Goal: Information Seeking & Learning: Learn about a topic

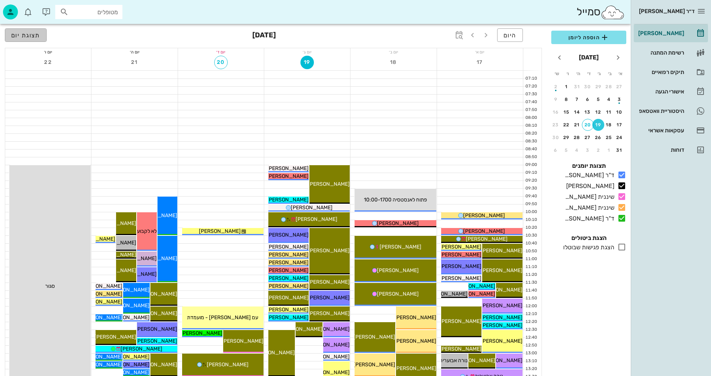
click at [35, 36] on span "תצוגת יום" at bounding box center [25, 35] width 29 height 7
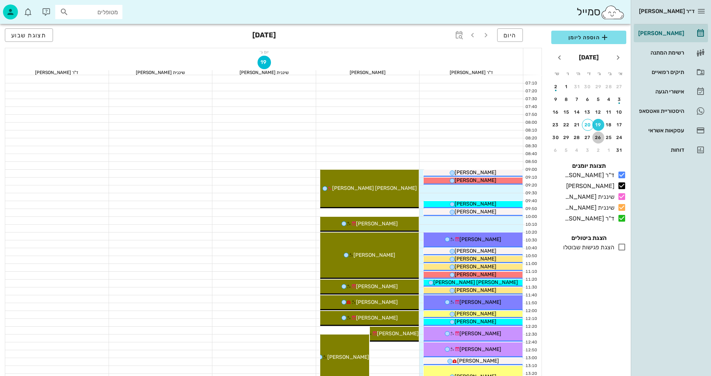
click at [599, 138] on div "26" at bounding box center [598, 137] width 12 height 5
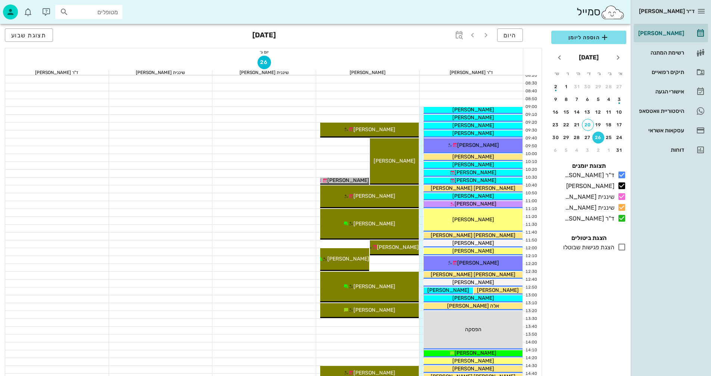
scroll to position [75, 0]
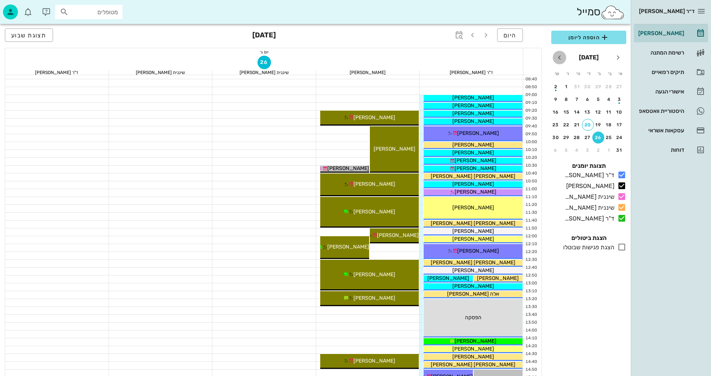
click at [563, 59] on icon "חודש הבא" at bounding box center [559, 57] width 9 height 9
click at [600, 96] on button "7" at bounding box center [598, 99] width 12 height 12
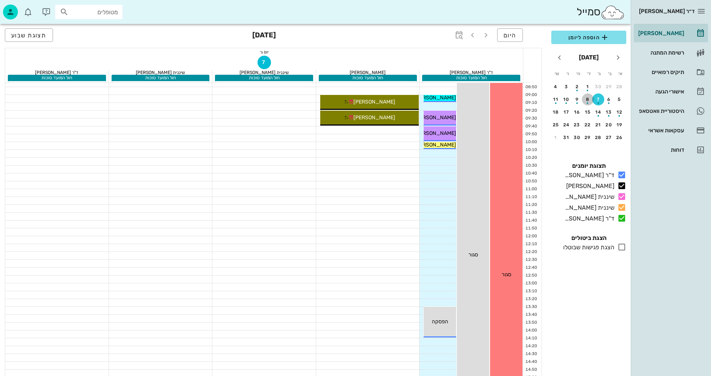
click at [589, 98] on div "8" at bounding box center [588, 99] width 12 height 5
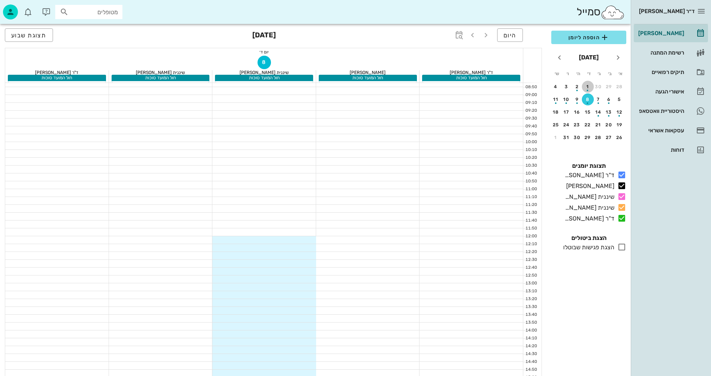
click at [585, 83] on button "1" at bounding box center [588, 87] width 12 height 12
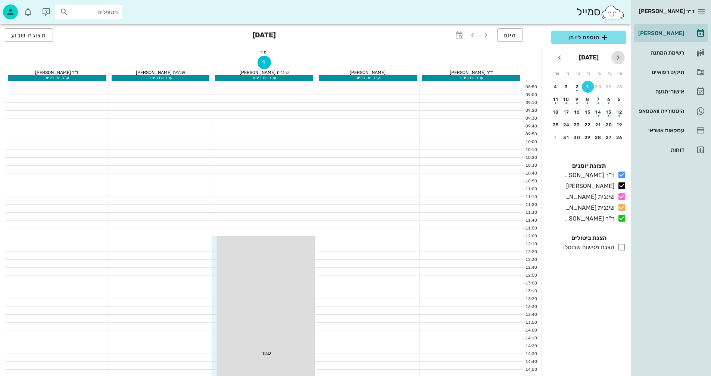
click at [623, 59] on span "חודש שעבר" at bounding box center [617, 57] width 13 height 9
click at [583, 107] on td "18" at bounding box center [578, 112] width 10 height 12
click at [586, 112] on div "17" at bounding box center [588, 111] width 12 height 5
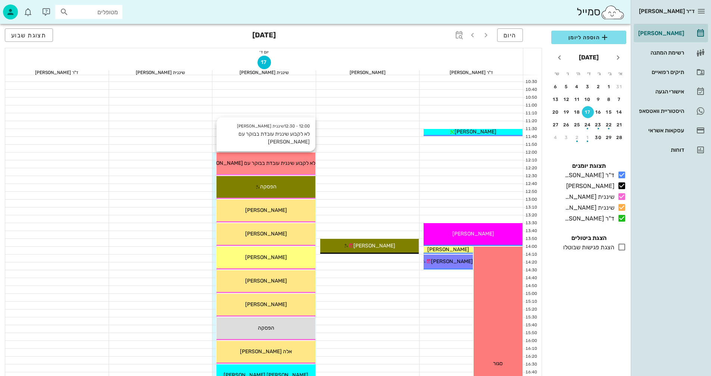
scroll to position [187, 0]
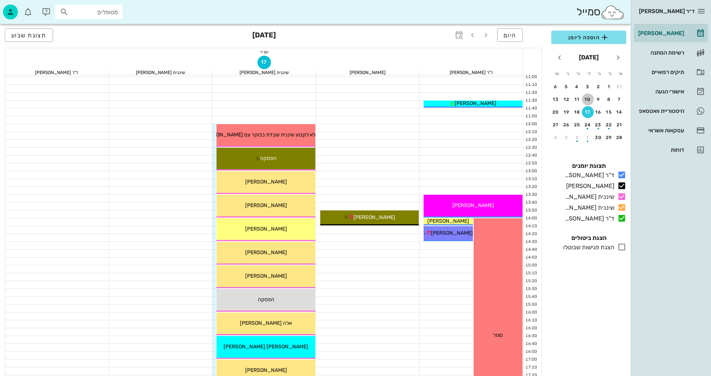
click at [586, 102] on div "10" at bounding box center [588, 99] width 12 height 5
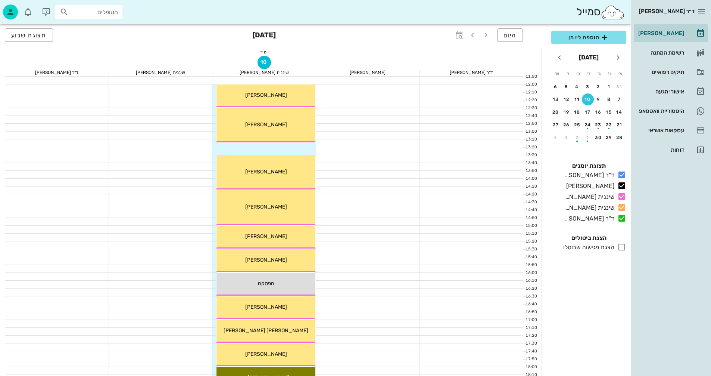
scroll to position [224, 0]
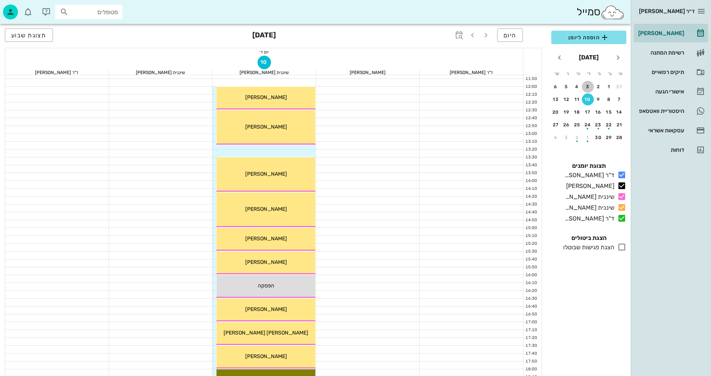
click at [589, 87] on div "3" at bounding box center [588, 86] width 12 height 5
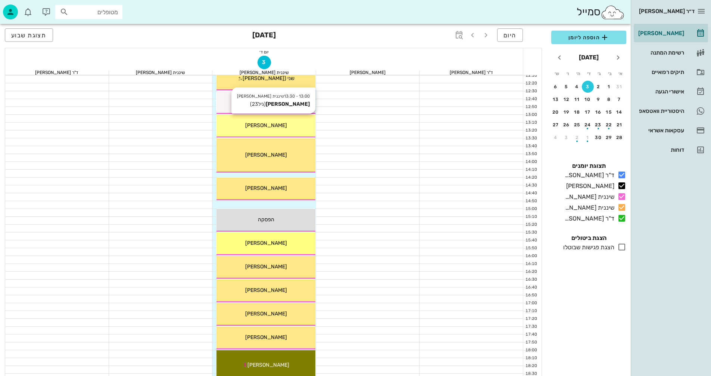
scroll to position [187, 0]
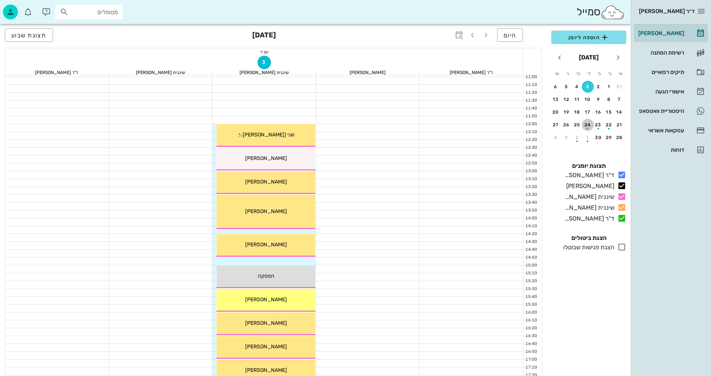
click at [584, 125] on div "button" at bounding box center [588, 126] width 12 height 4
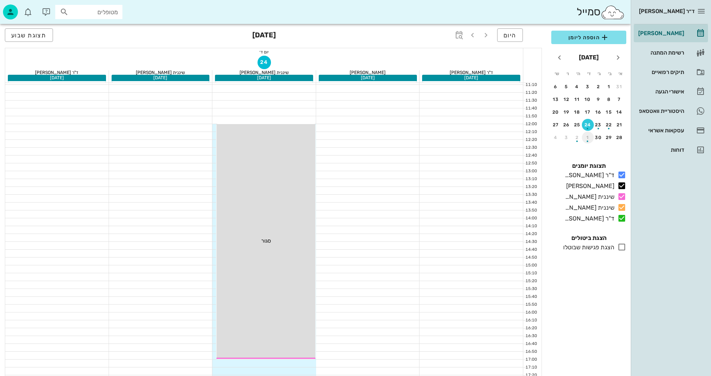
click at [589, 141] on div "button" at bounding box center [588, 139] width 12 height 4
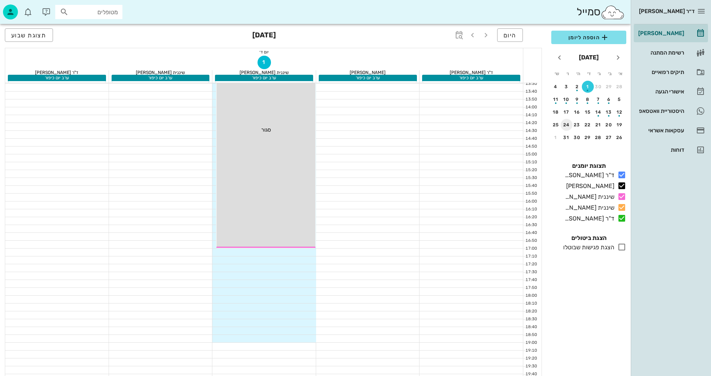
scroll to position [306, 0]
click at [586, 112] on div "15" at bounding box center [588, 111] width 12 height 5
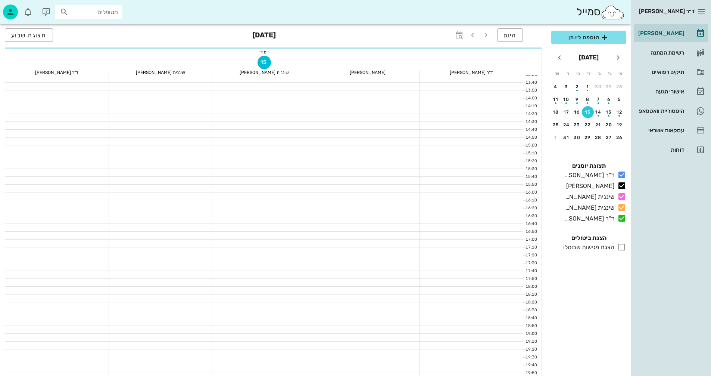
scroll to position [299, 0]
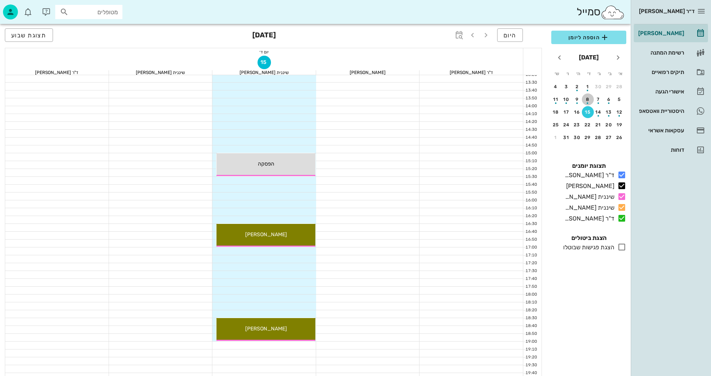
click at [587, 102] on div "button" at bounding box center [588, 101] width 12 height 4
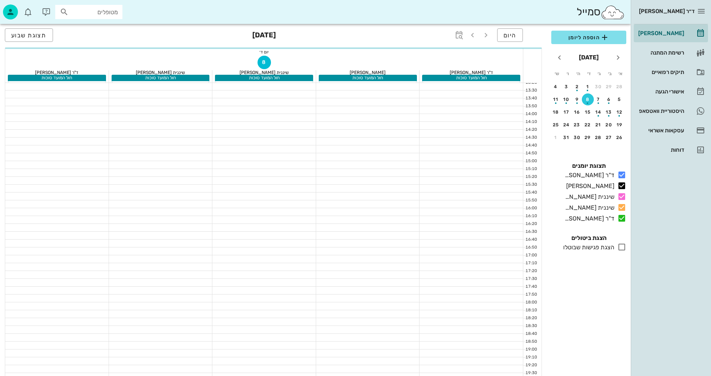
scroll to position [306, 0]
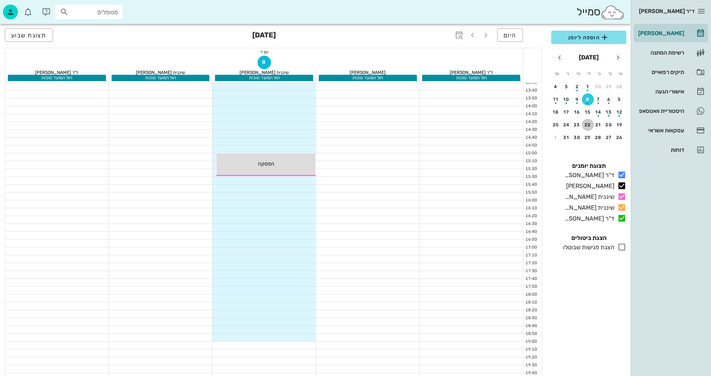
click at [585, 124] on div "22" at bounding box center [588, 124] width 12 height 5
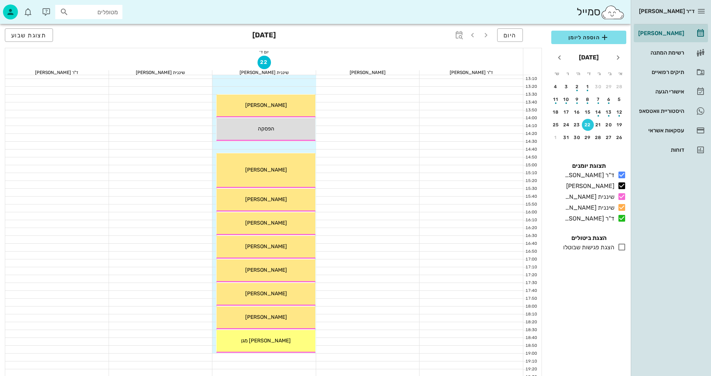
scroll to position [299, 0]
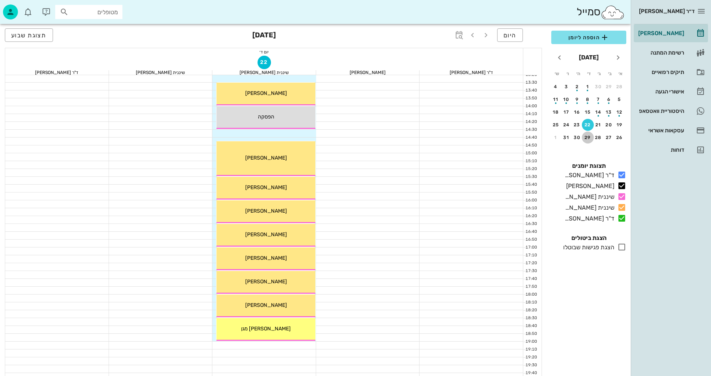
click at [587, 137] on div "29" at bounding box center [588, 137] width 12 height 5
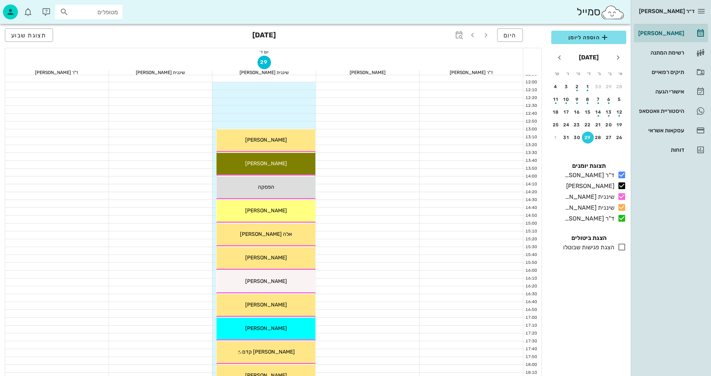
scroll to position [261, 0]
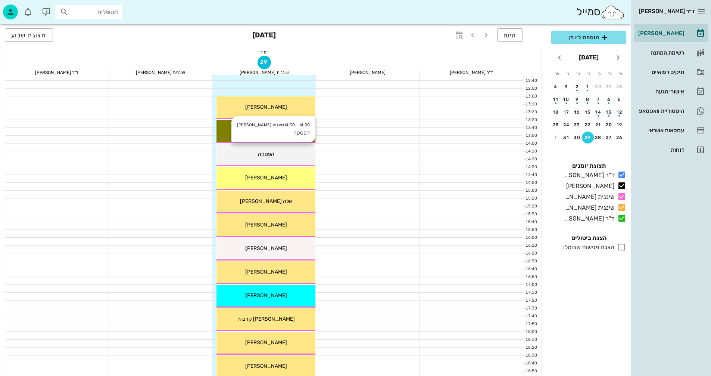
click at [280, 155] on div "הפסקה" at bounding box center [266, 154] width 99 height 8
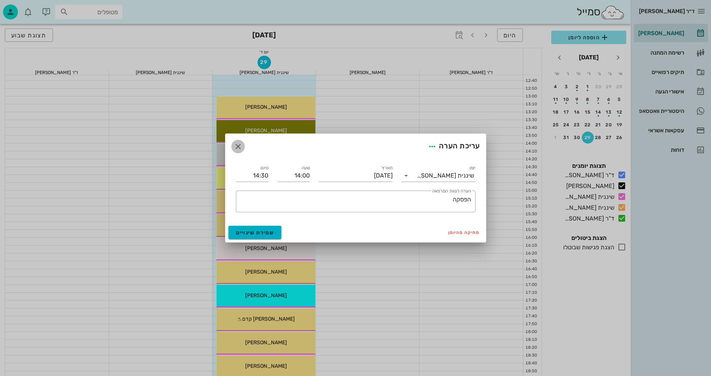
click at [239, 148] on icon "button" at bounding box center [238, 146] width 9 height 9
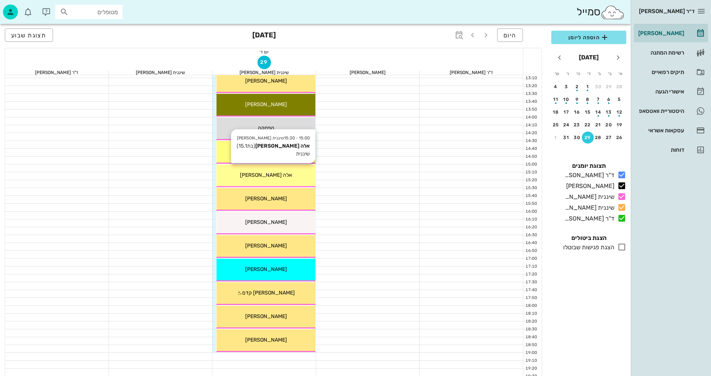
scroll to position [299, 0]
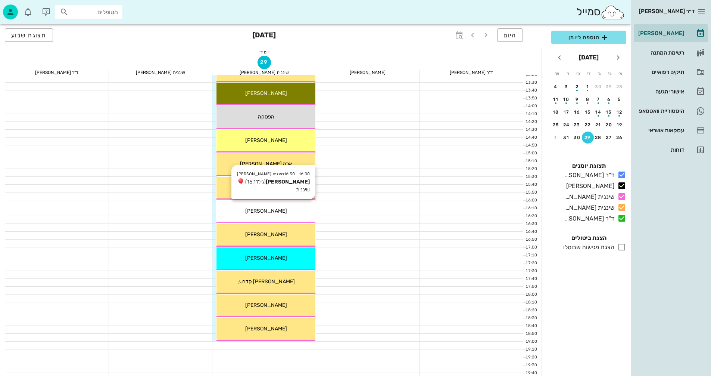
click at [257, 218] on div "16:00 - 16:30 שיננית [PERSON_NAME] מתן [PERSON_NAME] (גיל 16.11 ) שיננית [PERSO…" at bounding box center [266, 211] width 99 height 23
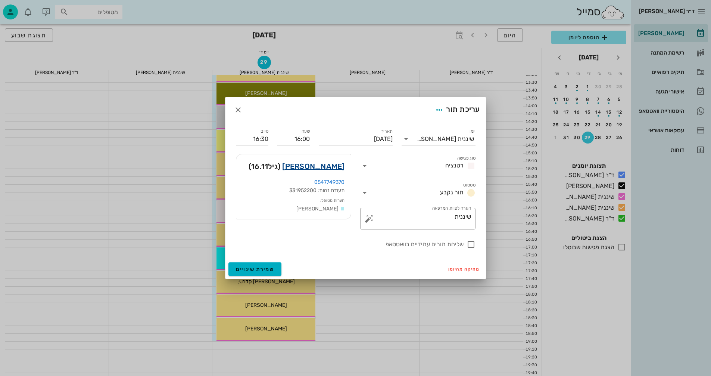
click at [335, 165] on link "[PERSON_NAME]" at bounding box center [313, 166] width 62 height 12
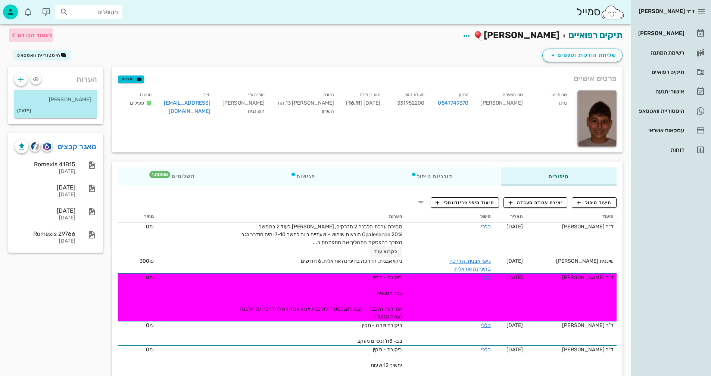
click at [25, 31] on span "לעמוד הקודם" at bounding box center [31, 35] width 44 height 9
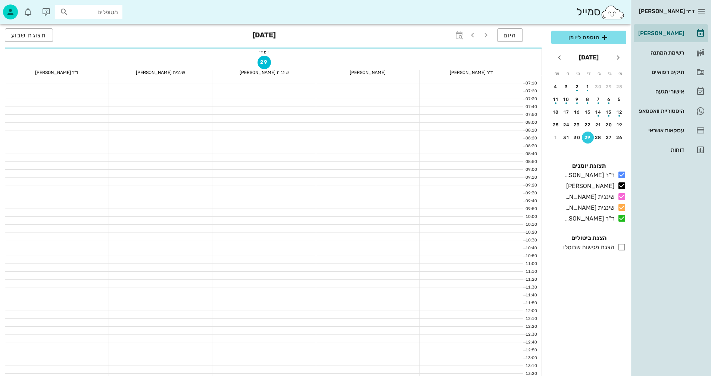
scroll to position [299, 0]
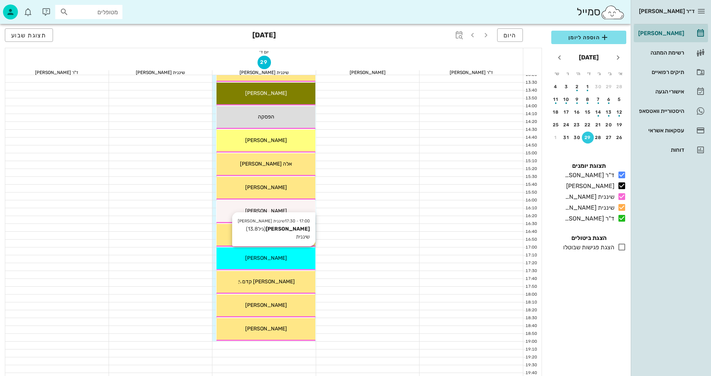
click at [287, 260] on div "[PERSON_NAME]" at bounding box center [266, 258] width 99 height 8
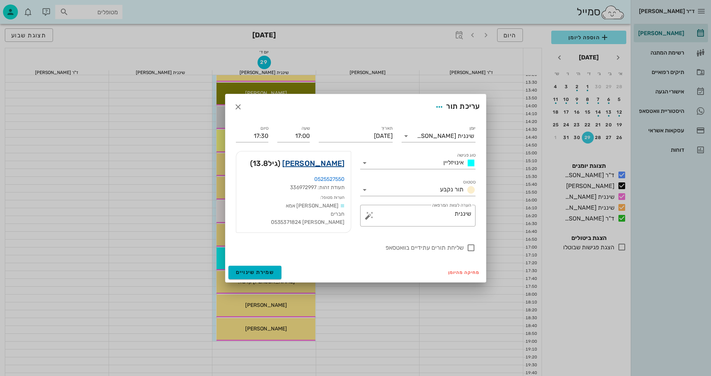
click at [329, 163] on link "[PERSON_NAME]" at bounding box center [313, 163] width 62 height 12
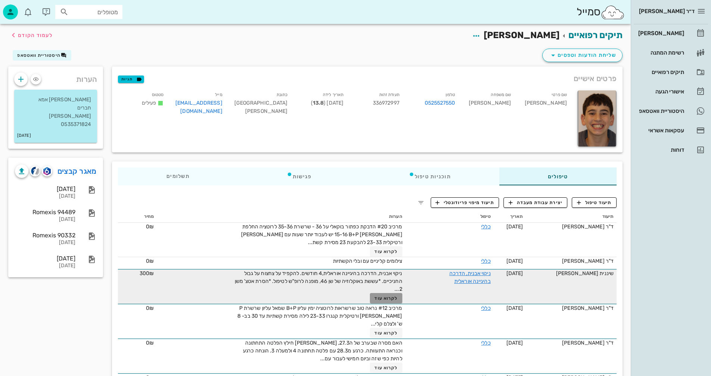
click at [383, 298] on span "לקרוא עוד" at bounding box center [385, 297] width 23 height 5
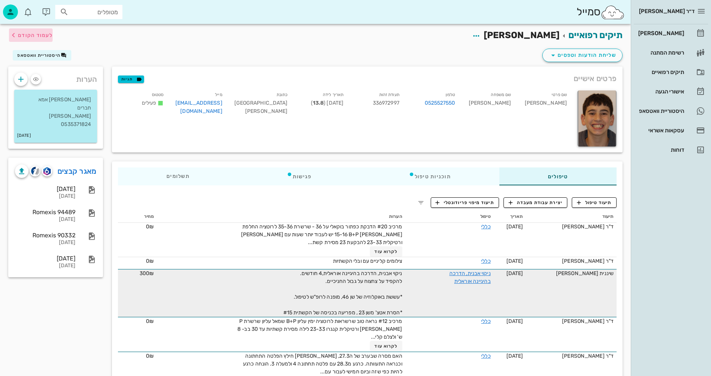
click at [33, 38] on span "לעמוד הקודם" at bounding box center [35, 35] width 35 height 6
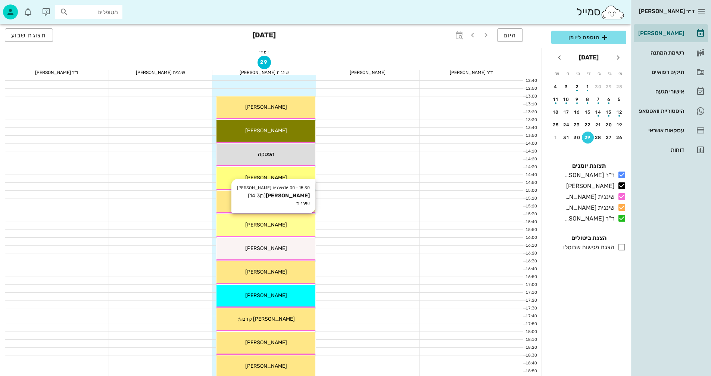
scroll to position [224, 0]
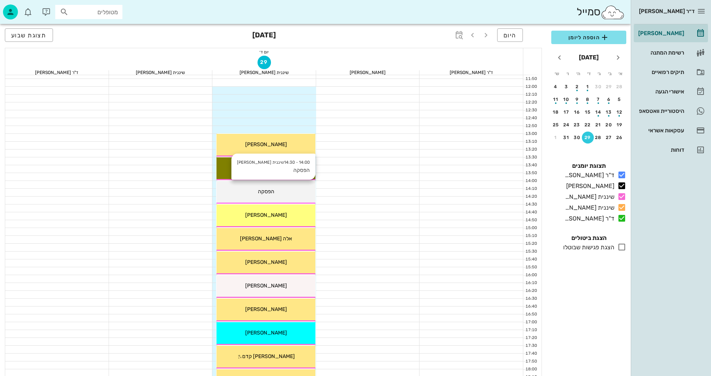
click at [268, 192] on span "הפסקה" at bounding box center [266, 191] width 16 height 6
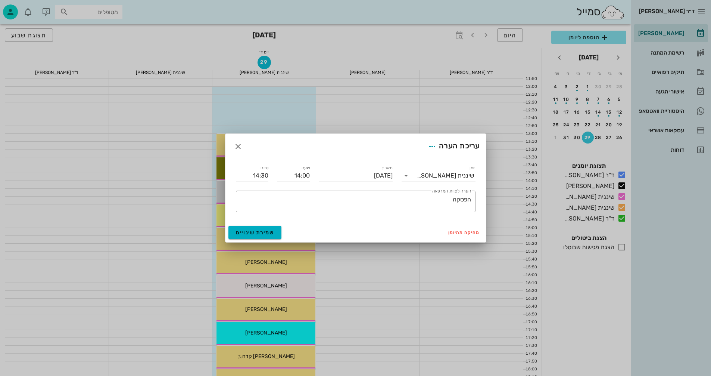
click at [231, 144] on div "עריכת הערה" at bounding box center [355, 146] width 261 height 25
click at [237, 146] on icon "button" at bounding box center [238, 146] width 9 height 9
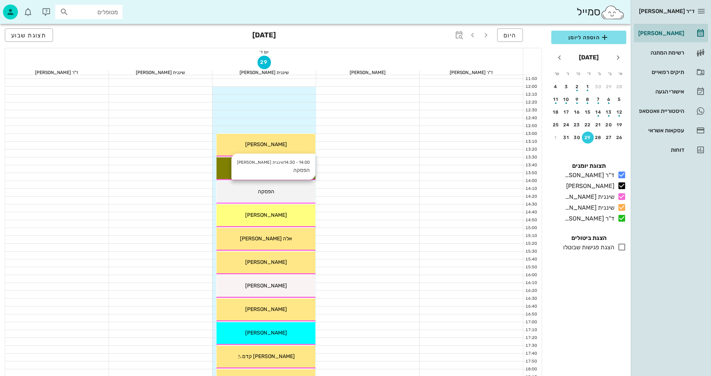
click at [280, 198] on div "14:00 - 14:30 שיננית [PERSON_NAME] הפסקה הפסקה" at bounding box center [266, 192] width 99 height 23
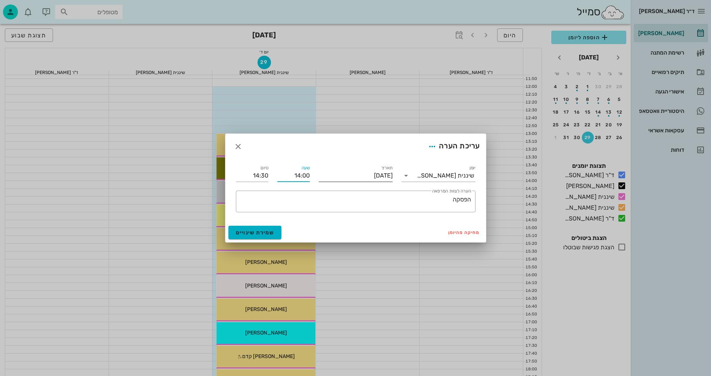
drag, startPoint x: 295, startPoint y: 175, endPoint x: 325, endPoint y: 175, distance: 30.2
click at [325, 175] on div "יומן שיננית [PERSON_NAME] תאריך [DATE] שעה 14:00 סיום 14:30 ​ הערה לצוות המרפאה…" at bounding box center [355, 187] width 249 height 57
type input "15:00"
type input "15:30"
click at [273, 230] on form "עריכת הערה יומן שיננית [PERSON_NAME] תאריך [DATE] שעה 15:00 סיום 15:30 ​ הערה ל…" at bounding box center [355, 188] width 261 height 108
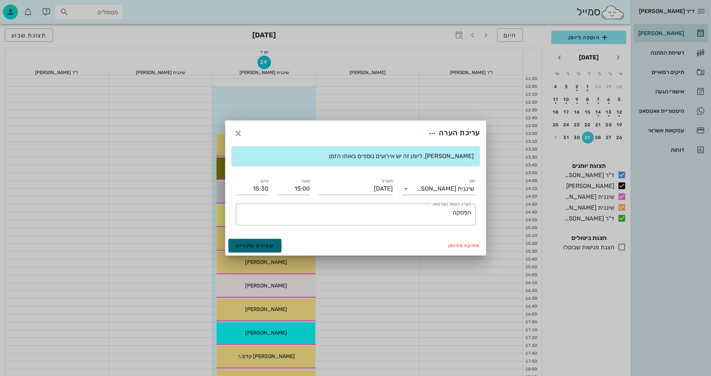
click at [267, 248] on span "שמירת שינויים" at bounding box center [255, 245] width 38 height 6
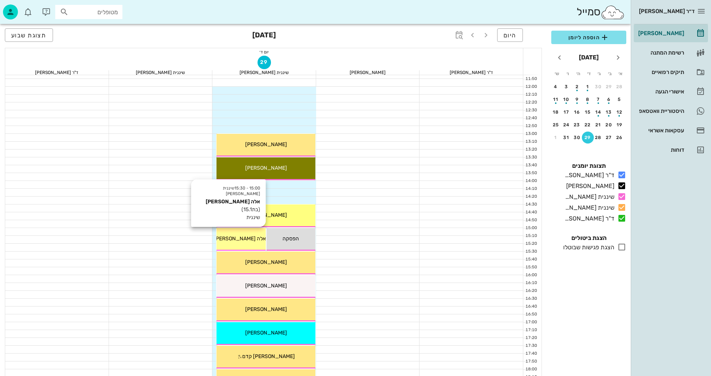
click at [246, 237] on span "אלה [PERSON_NAME]" at bounding box center [240, 238] width 52 height 6
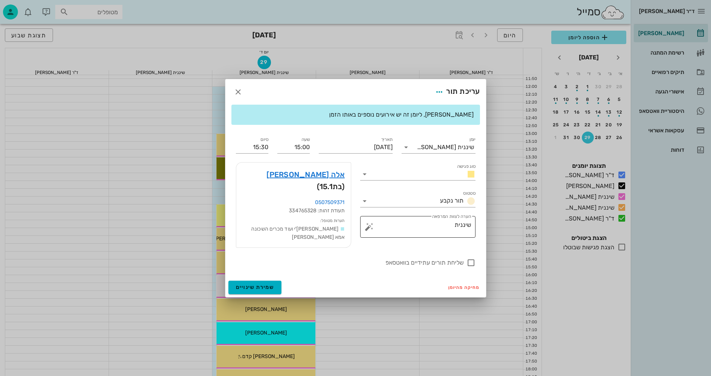
click at [401, 232] on textarea "שיננית" at bounding box center [421, 229] width 100 height 18
type textarea "שיננית- להקדים התור לשעה יותר מוקדמת"
click at [274, 281] on button "שמירת שינויים" at bounding box center [254, 286] width 53 height 13
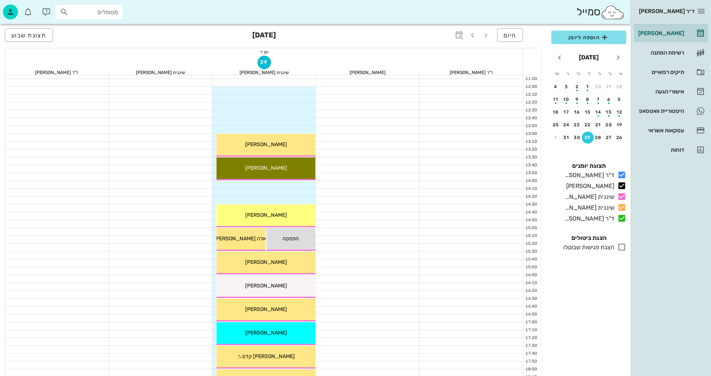
scroll to position [261, 0]
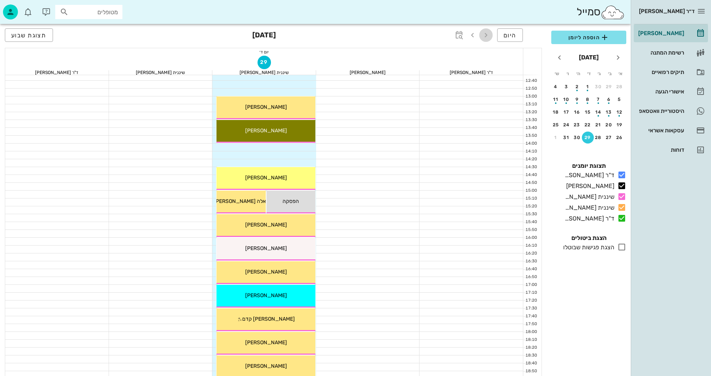
click at [489, 34] on icon "button" at bounding box center [486, 35] width 9 height 9
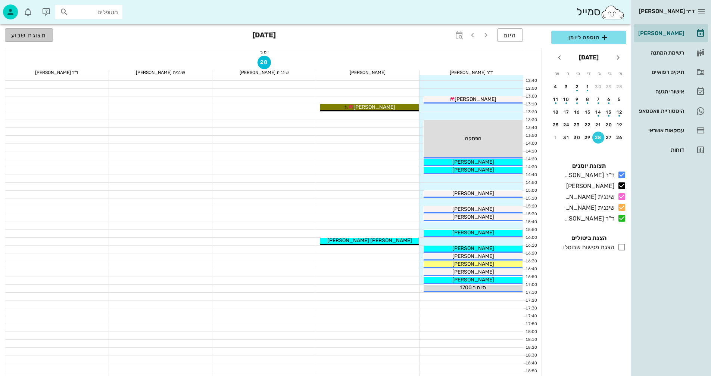
click at [37, 33] on span "תצוגת שבוע" at bounding box center [28, 35] width 35 height 7
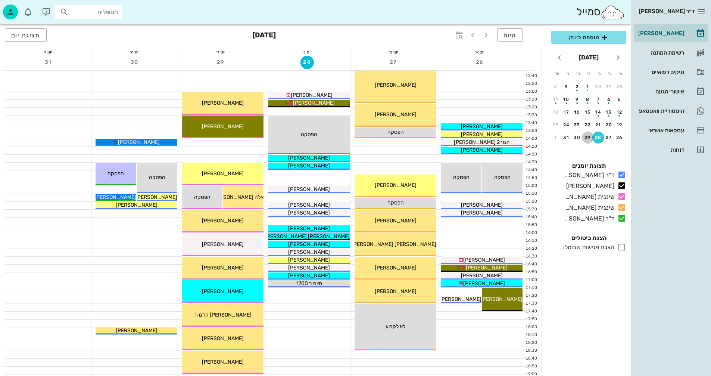
click at [589, 138] on div "29" at bounding box center [588, 137] width 12 height 5
click at [29, 33] on span "תצוגת יום" at bounding box center [25, 35] width 29 height 7
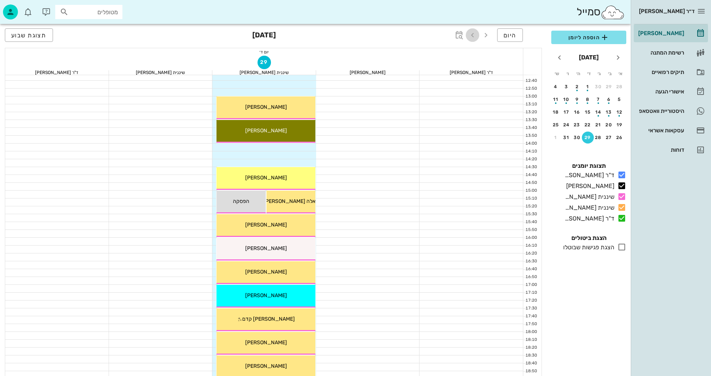
click at [473, 37] on icon "button" at bounding box center [472, 35] width 9 height 9
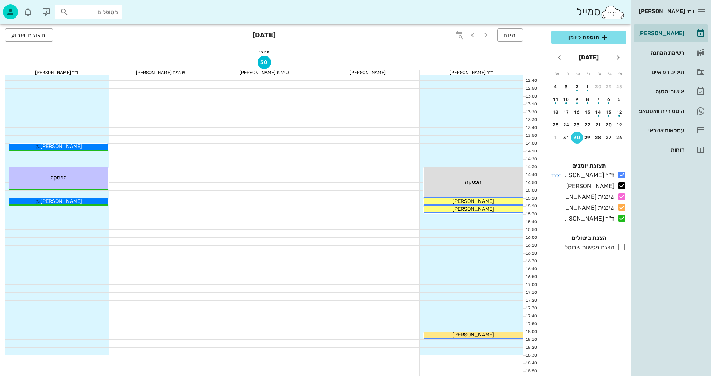
click at [622, 171] on icon at bounding box center [621, 174] width 9 height 9
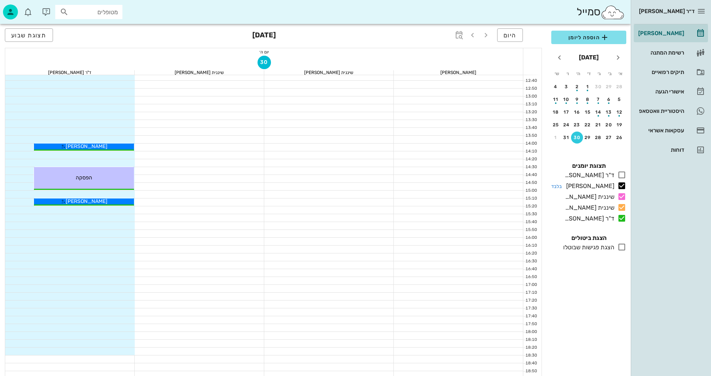
click at [625, 186] on icon at bounding box center [621, 185] width 9 height 9
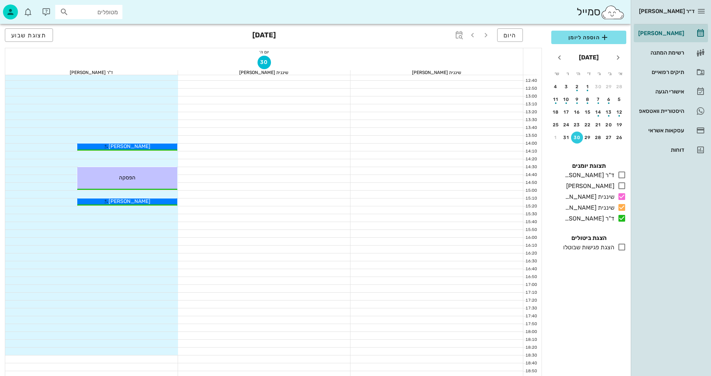
click at [626, 220] on div "כולם תצוגת יומנים ד"ר [PERSON_NAME] בלבד [PERSON_NAME] בלבד שיננית [PERSON_NAME…" at bounding box center [589, 193] width 84 height 72
drag, startPoint x: 623, startPoint y: 220, endPoint x: 619, endPoint y: 216, distance: 5.8
click at [622, 219] on icon at bounding box center [621, 218] width 9 height 9
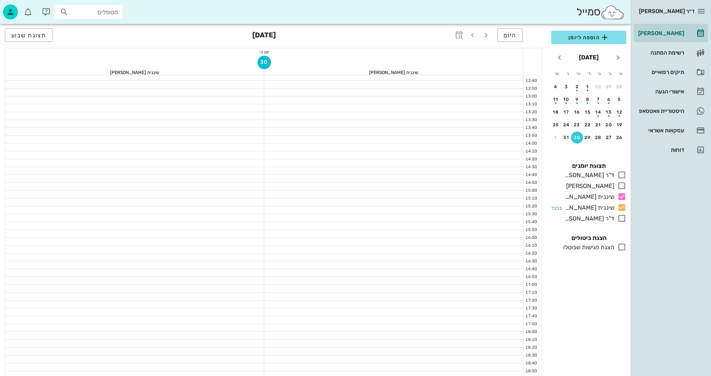
click at [621, 208] on icon at bounding box center [621, 207] width 9 height 9
click at [513, 39] on button "היום" at bounding box center [510, 34] width 26 height 13
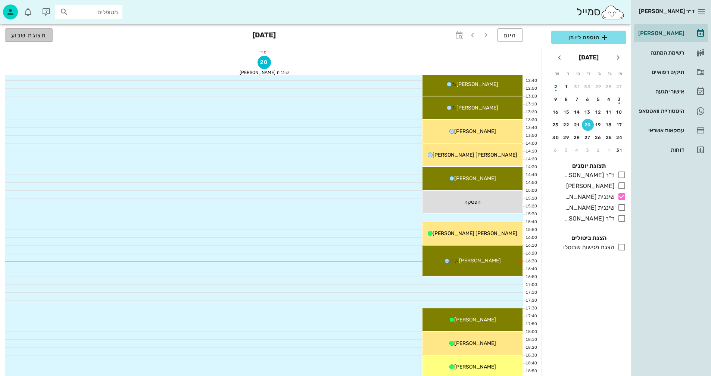
click at [22, 34] on span "תצוגת שבוע" at bounding box center [28, 35] width 35 height 7
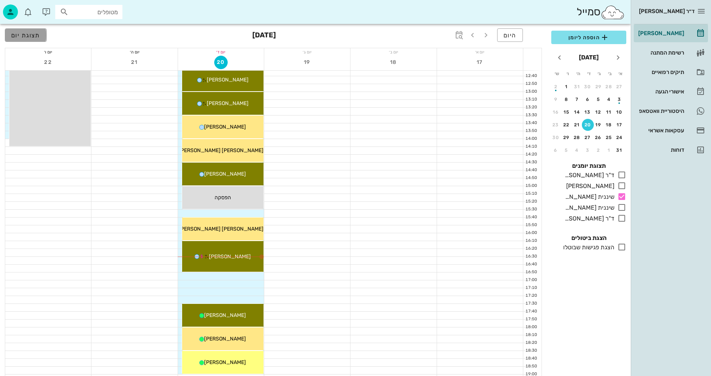
click at [28, 38] on span "תצוגת יום" at bounding box center [25, 35] width 29 height 7
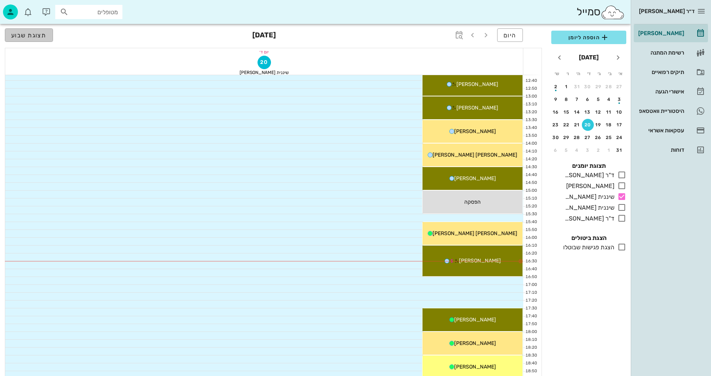
click at [28, 38] on span "תצוגת שבוע" at bounding box center [28, 35] width 35 height 7
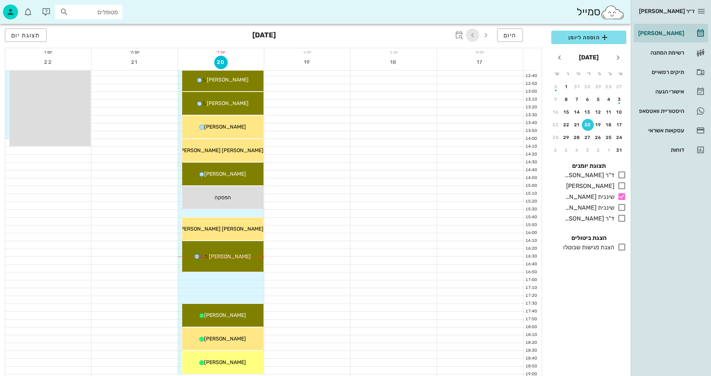
click at [470, 35] on icon "button" at bounding box center [472, 35] width 9 height 9
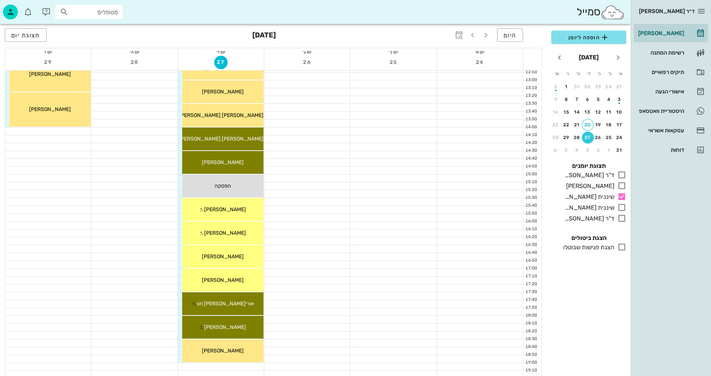
scroll to position [167, 0]
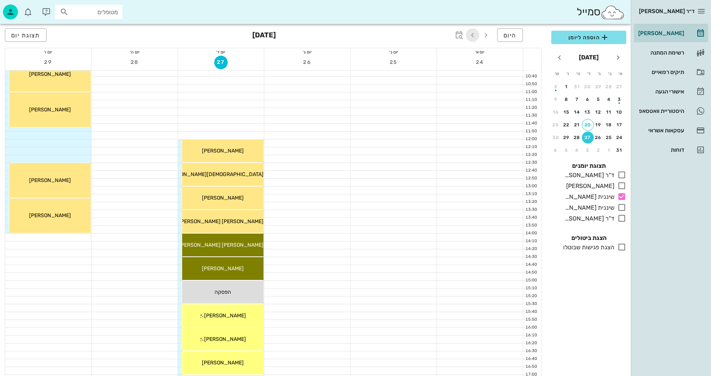
click at [471, 36] on icon "button" at bounding box center [472, 35] width 9 height 9
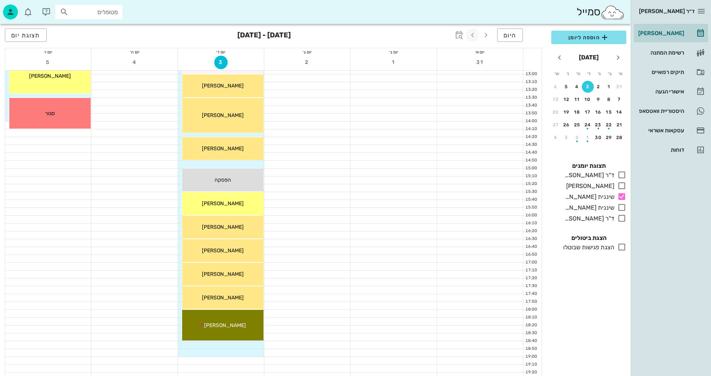
scroll to position [316, 0]
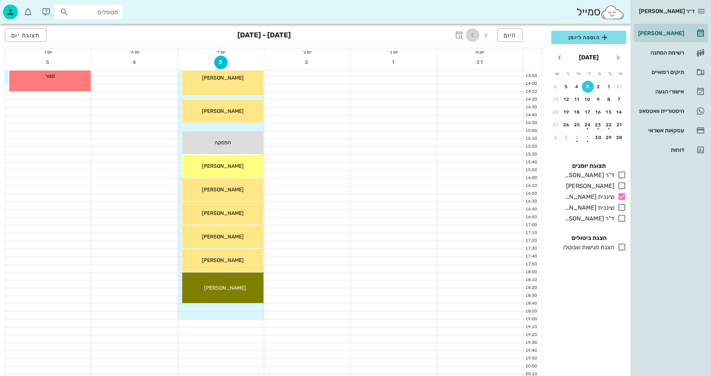
click at [475, 34] on icon "button" at bounding box center [472, 35] width 9 height 9
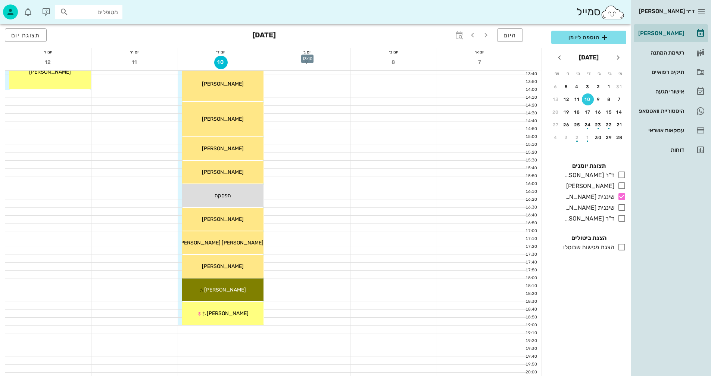
scroll to position [316, 0]
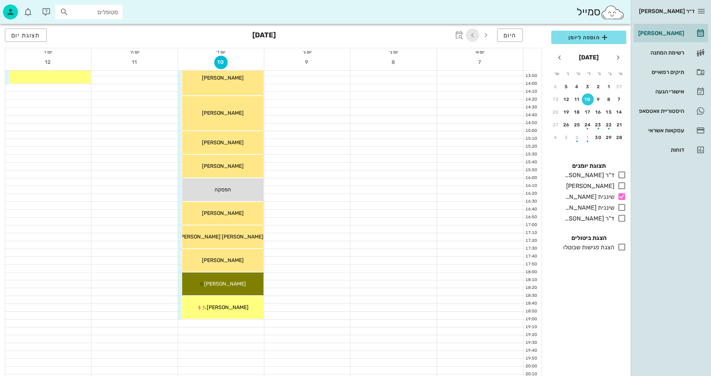
click at [470, 37] on icon "button" at bounding box center [472, 35] width 9 height 9
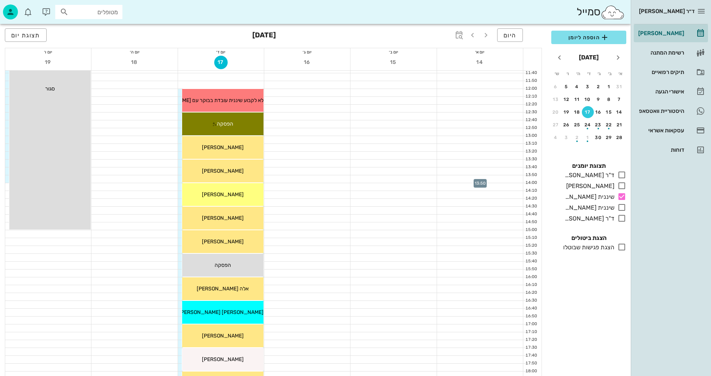
scroll to position [204, 0]
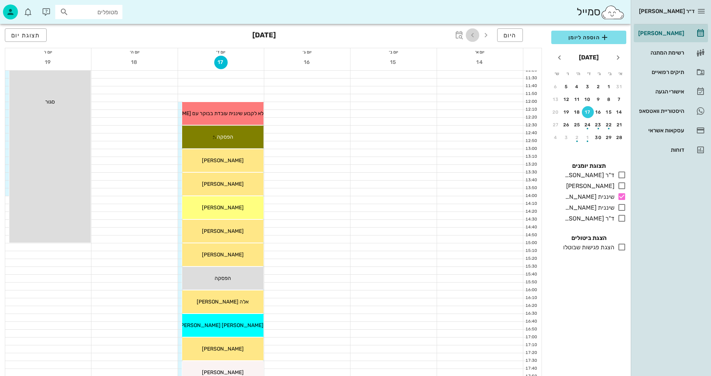
click at [475, 33] on icon "button" at bounding box center [472, 35] width 9 height 9
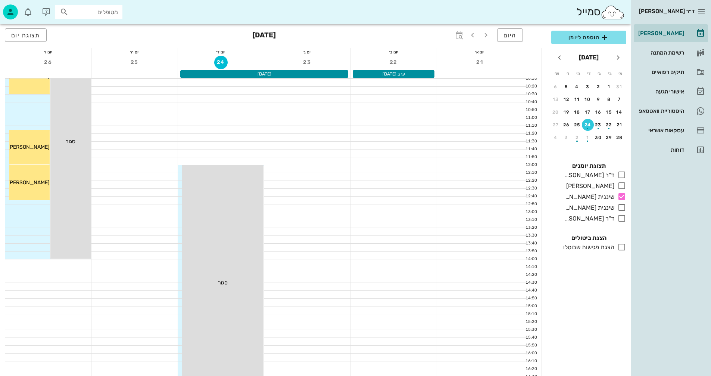
scroll to position [130, 0]
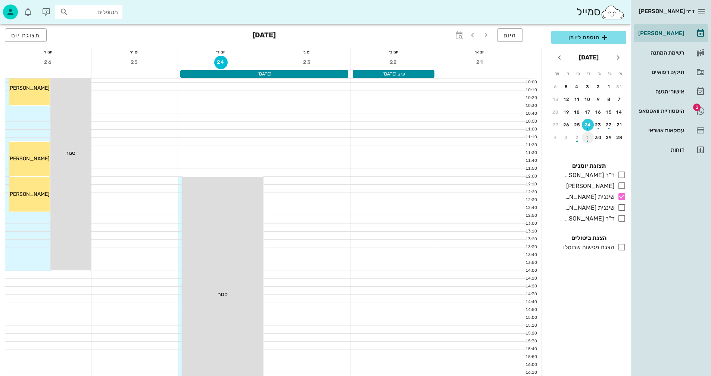
click at [587, 140] on div "button" at bounding box center [588, 139] width 12 height 4
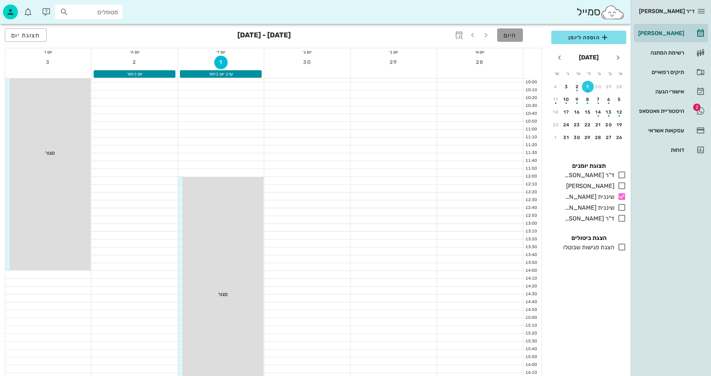
click at [508, 40] on button "היום" at bounding box center [510, 34] width 26 height 13
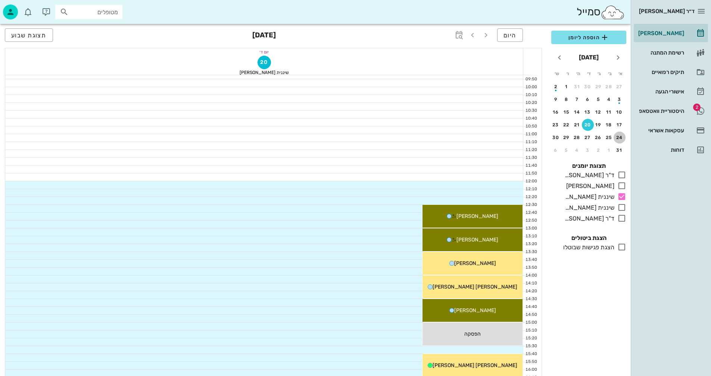
click at [617, 137] on div "24" at bounding box center [620, 137] width 12 height 5
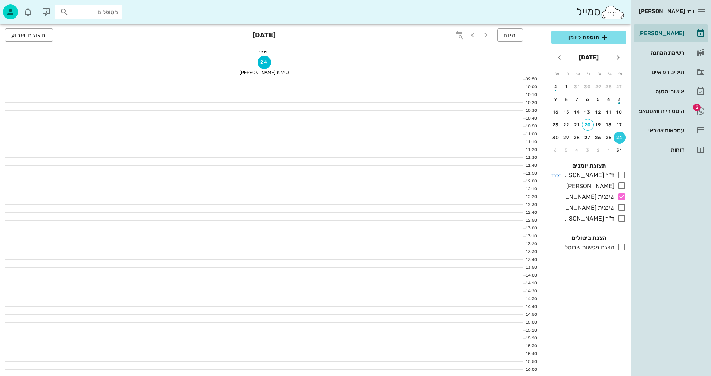
click at [622, 175] on icon at bounding box center [621, 174] width 9 height 9
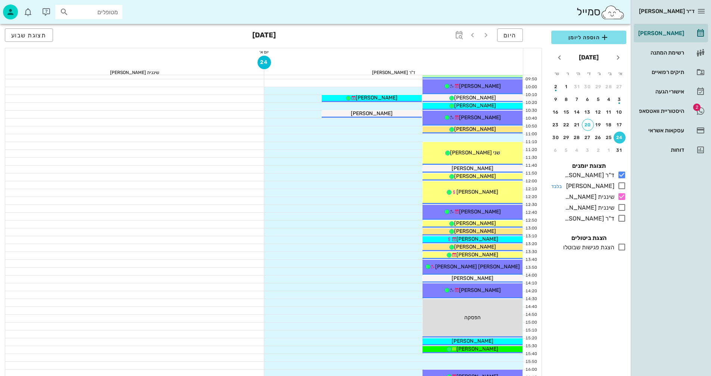
click at [621, 184] on icon at bounding box center [621, 185] width 9 height 9
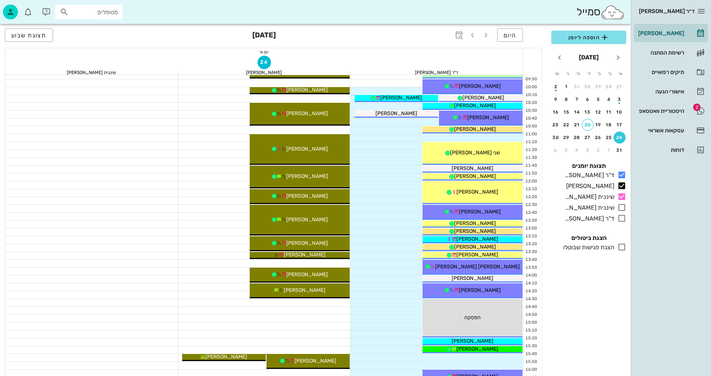
click at [279, 320] on div at bounding box center [264, 317] width 173 height 7
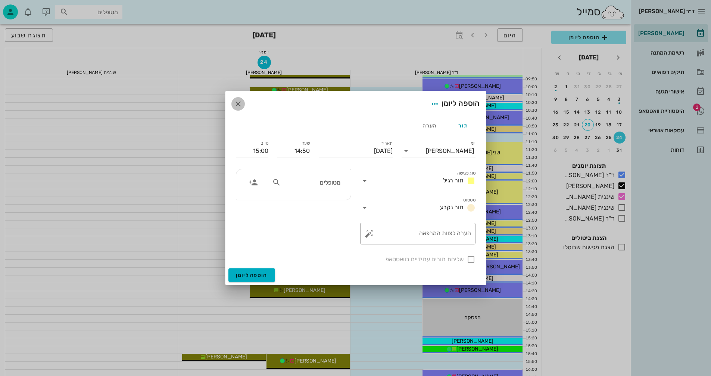
click at [237, 102] on icon "button" at bounding box center [238, 103] width 9 height 9
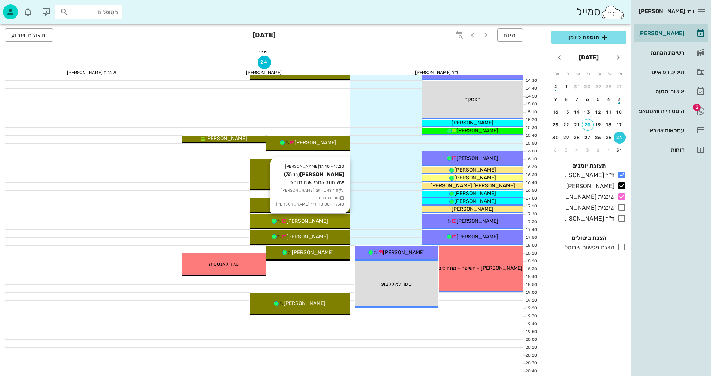
scroll to position [358, 0]
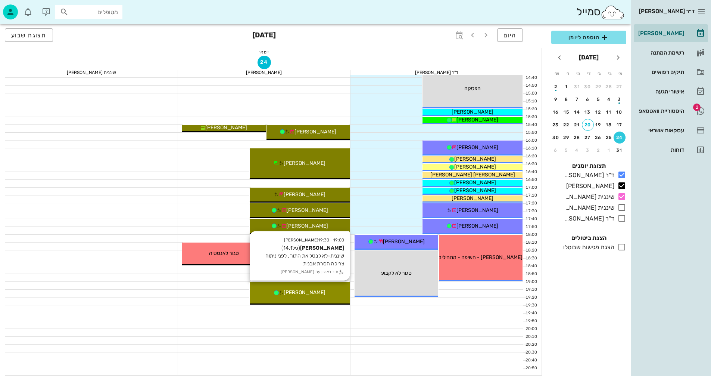
click at [306, 292] on span "[PERSON_NAME]" at bounding box center [305, 292] width 42 height 6
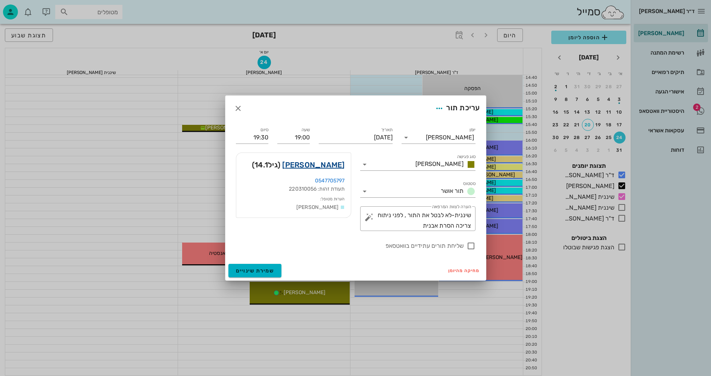
click at [330, 162] on link "[PERSON_NAME]" at bounding box center [313, 165] width 62 height 12
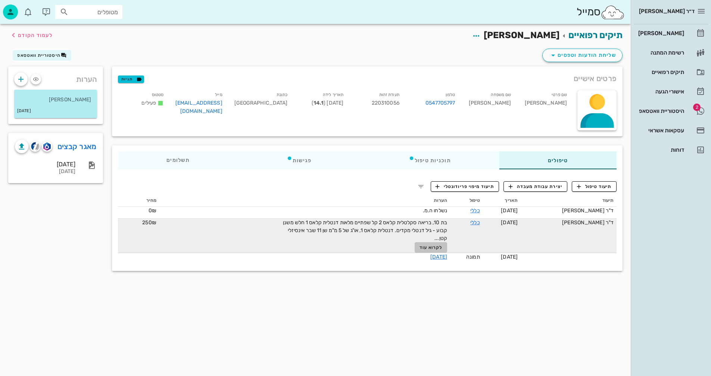
click at [428, 245] on span "לקרוא עוד" at bounding box center [431, 247] width 23 height 5
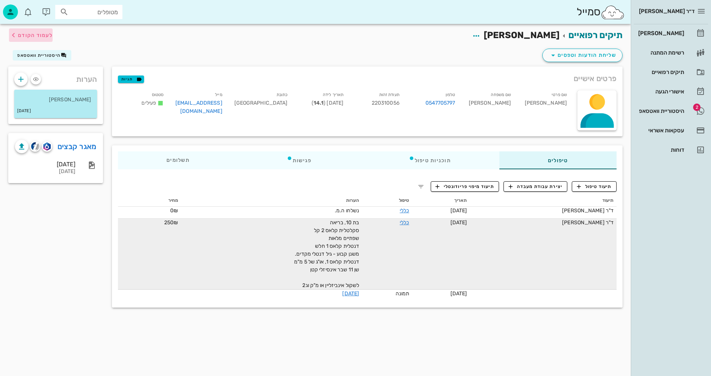
click at [33, 34] on span "לעמוד הקודם" at bounding box center [35, 35] width 35 height 6
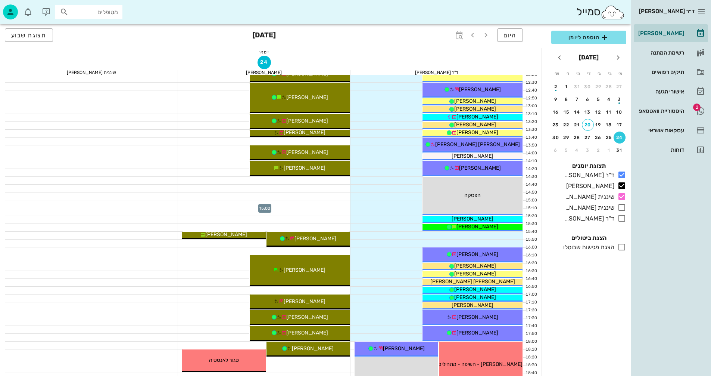
scroll to position [97, 0]
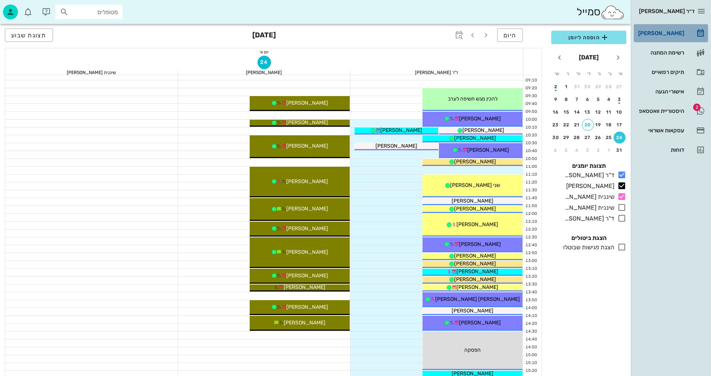
click at [674, 29] on div "[PERSON_NAME]" at bounding box center [660, 33] width 47 height 12
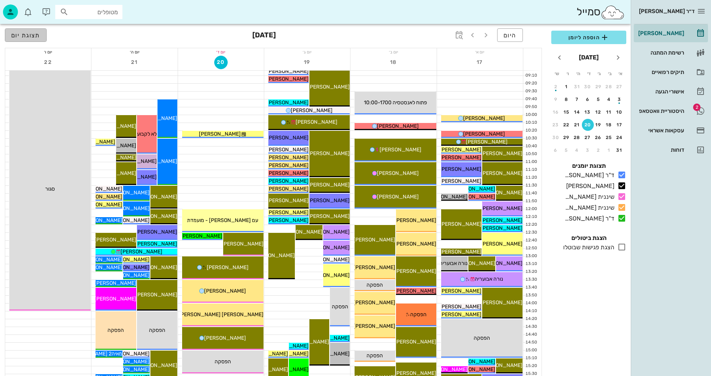
click at [31, 36] on span "תצוגת יום" at bounding box center [25, 35] width 29 height 7
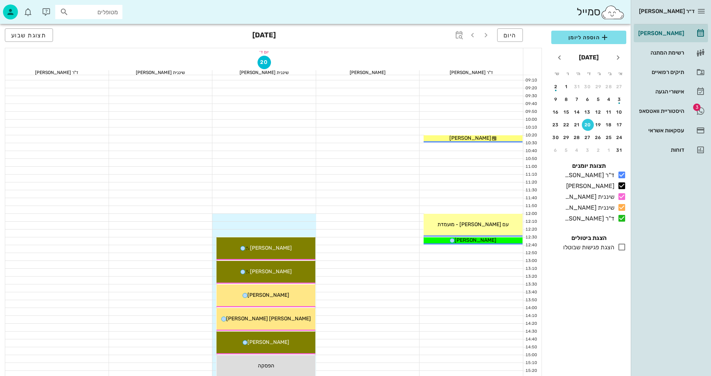
click at [84, 10] on input "מטופלים" at bounding box center [94, 12] width 48 height 10
click at [109, 14] on input "text" at bounding box center [94, 12] width 48 height 10
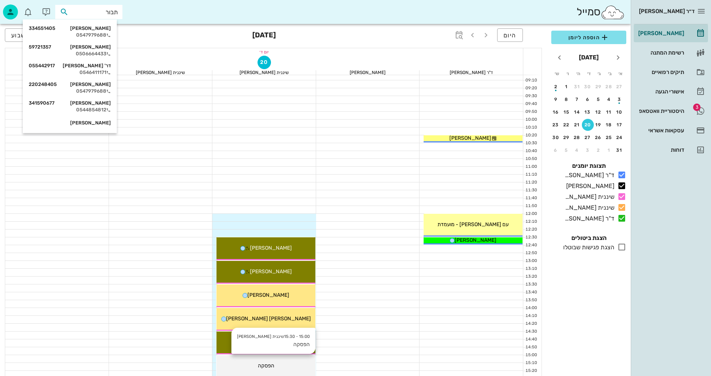
type input "תבור"
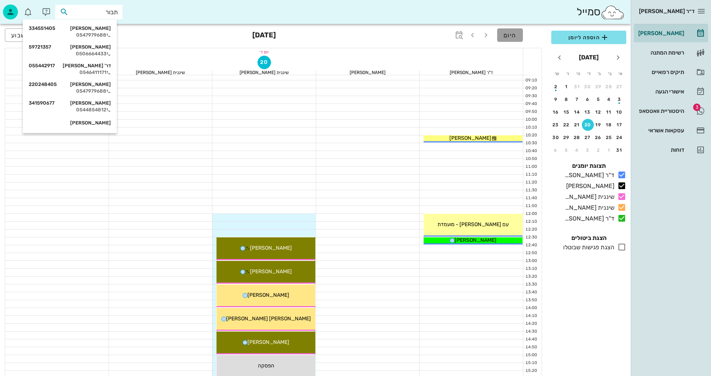
click at [507, 34] on span "היום" at bounding box center [510, 35] width 13 height 7
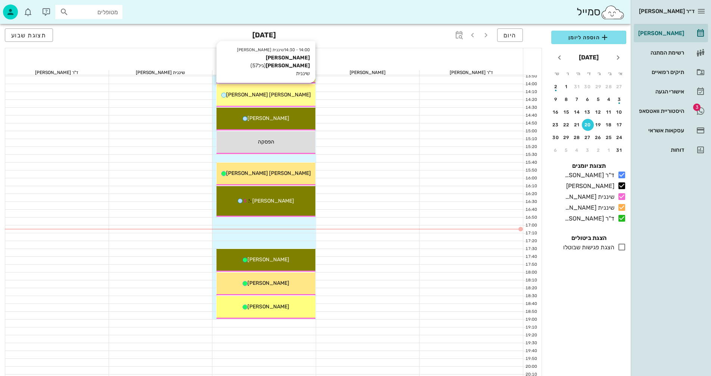
scroll to position [321, 0]
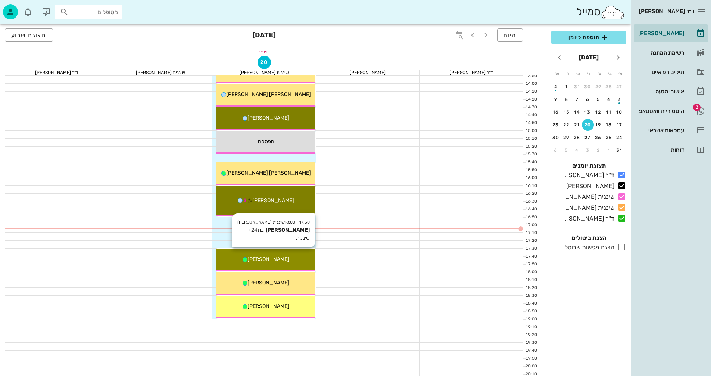
click at [284, 256] on div "[PERSON_NAME]" at bounding box center [266, 259] width 99 height 8
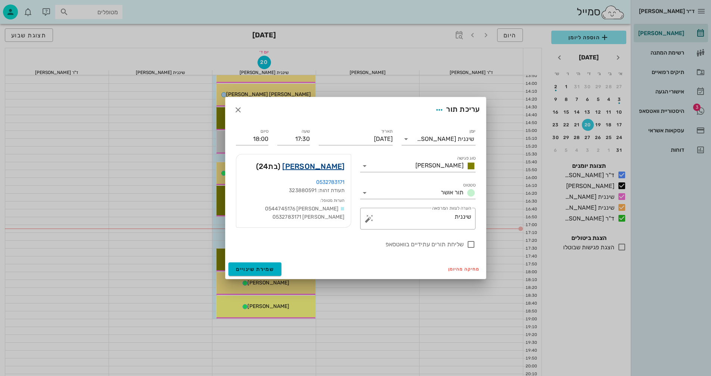
click at [324, 166] on link "[PERSON_NAME]" at bounding box center [313, 166] width 62 height 12
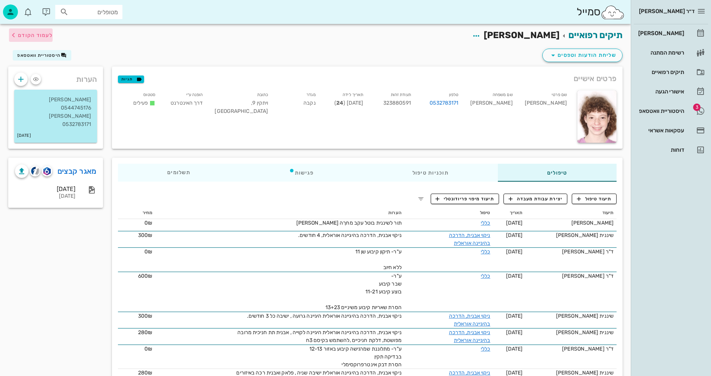
click at [25, 37] on span "לעמוד הקודם" at bounding box center [35, 35] width 35 height 6
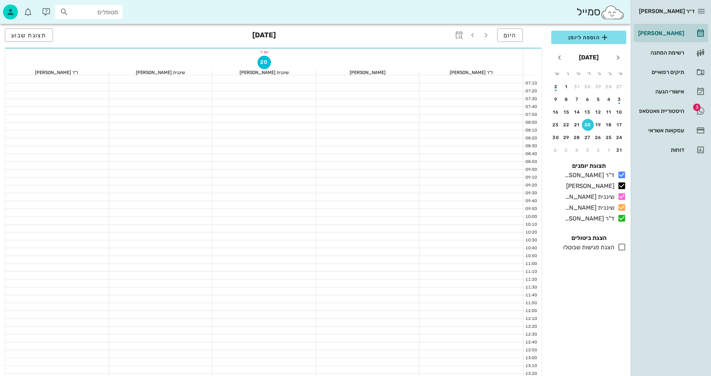
scroll to position [321, 0]
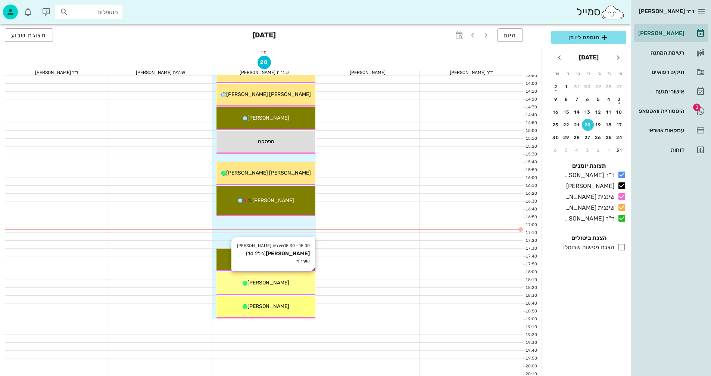
click at [295, 278] on div "18:00 - 18:30 שיננית [PERSON_NAME] (גיל 14.2 ) שיננית [PERSON_NAME]" at bounding box center [266, 283] width 99 height 23
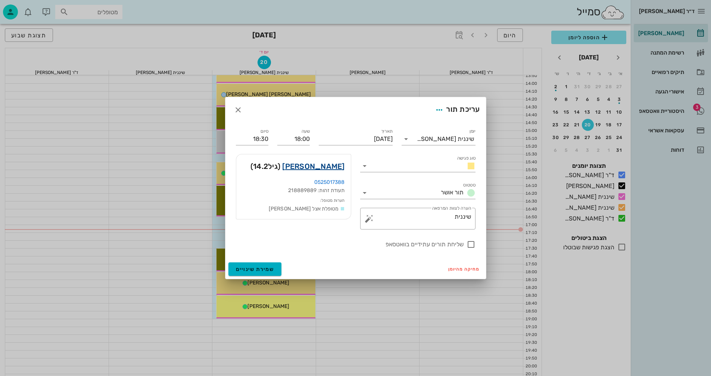
click at [338, 169] on link "[PERSON_NAME]" at bounding box center [313, 166] width 62 height 12
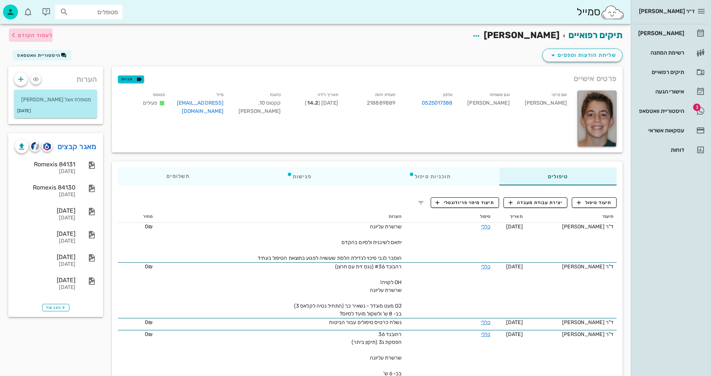
click at [32, 35] on span "לעמוד הקודם" at bounding box center [35, 35] width 35 height 6
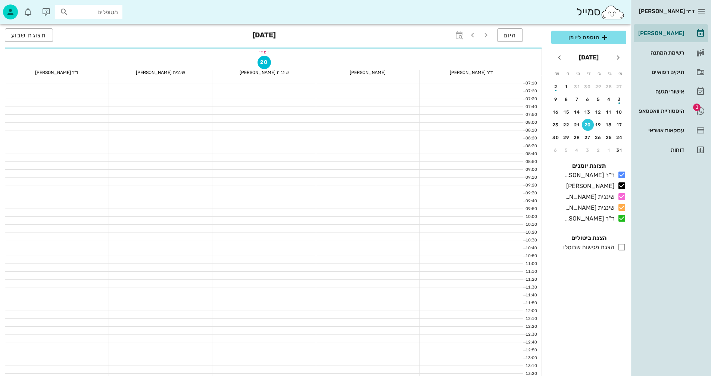
scroll to position [321, 0]
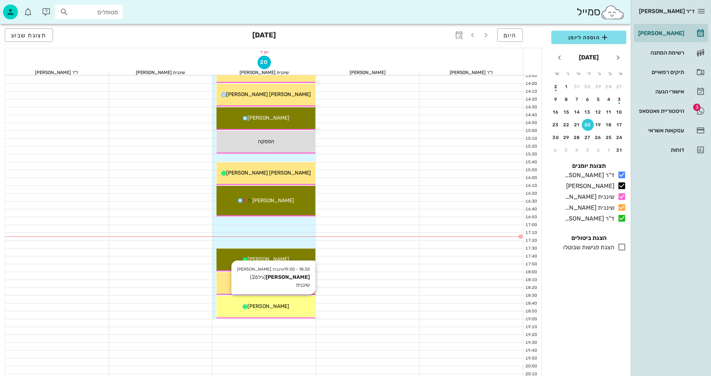
click at [275, 308] on span "[PERSON_NAME]" at bounding box center [269, 306] width 42 height 6
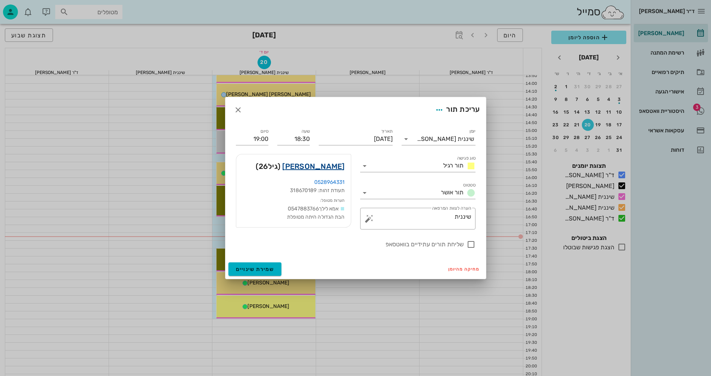
click at [335, 162] on link "[PERSON_NAME]" at bounding box center [313, 166] width 62 height 12
